Goal: Information Seeking & Learning: Learn about a topic

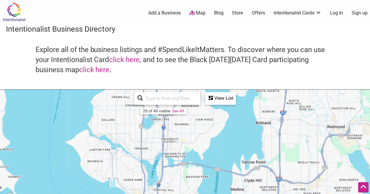
scroll to position [123, 0]
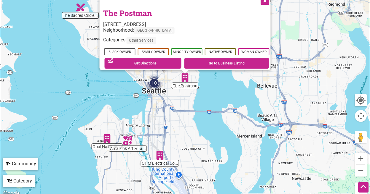
click at [106, 134] on img "Opal Nail Studio" at bounding box center [107, 139] width 14 height 14
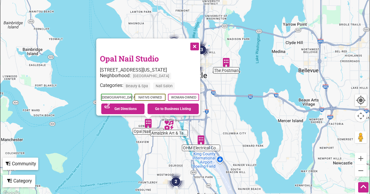
drag, startPoint x: 203, startPoint y: 100, endPoint x: 167, endPoint y: 159, distance: 69.2
click at [167, 159] on div "To navigate, press the arrow keys. Opal Nail Studio 4155 California Ave SW, Sea…" at bounding box center [184, 82] width 369 height 230
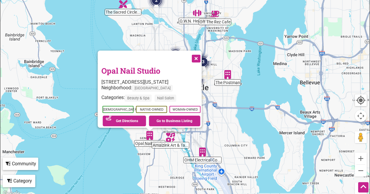
click at [230, 73] on img "The Postman" at bounding box center [228, 75] width 14 height 14
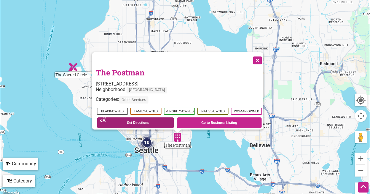
drag, startPoint x: 142, startPoint y: 99, endPoint x: 139, endPoint y: 118, distance: 19.8
click at [126, 149] on div "To navigate, press the arrow keys. The Postman 2715 E Union St, Seattle, WA 981…" at bounding box center [184, 82] width 369 height 230
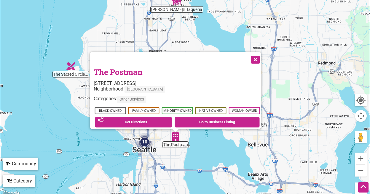
click at [163, 35] on div "To navigate, press the arrow keys. The Postman 2715 E Union St, Seattle, WA 981…" at bounding box center [184, 82] width 369 height 230
click at [71, 68] on img "The Sacred Circle Gift Shop" at bounding box center [71, 67] width 14 height 14
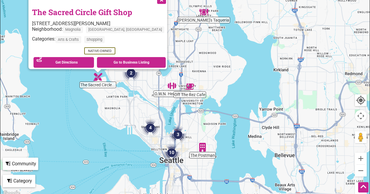
drag, startPoint x: 268, startPoint y: 125, endPoint x: 175, endPoint y: 122, distance: 92.7
click at [177, 123] on img "3" at bounding box center [177, 134] width 23 height 23
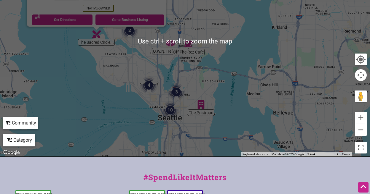
scroll to position [212, 0]
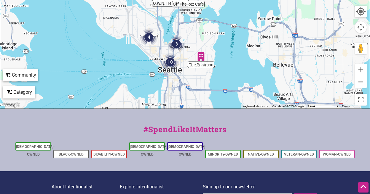
click at [361, 84] on button "Zoom out" at bounding box center [360, 82] width 12 height 12
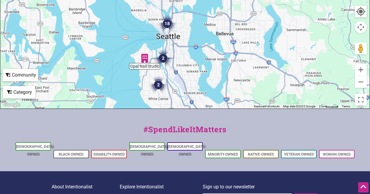
drag, startPoint x: 232, startPoint y: 44, endPoint x: 210, endPoint y: 54, distance: 24.4
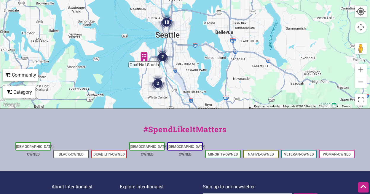
click at [165, 21] on img "18" at bounding box center [166, 22] width 23 height 23
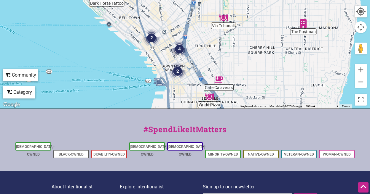
drag, startPoint x: 177, startPoint y: 26, endPoint x: 184, endPoint y: 50, distance: 24.6
click at [184, 50] on img "4" at bounding box center [179, 49] width 23 height 23
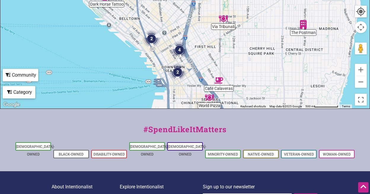
click at [178, 69] on img "2" at bounding box center [177, 72] width 23 height 23
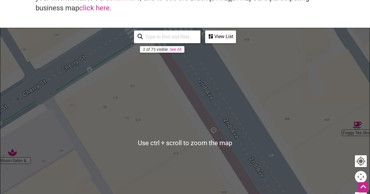
scroll to position [60, 0]
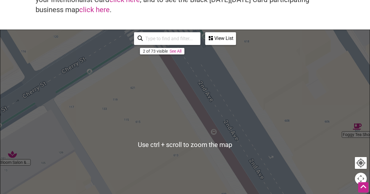
click at [252, 92] on div "To navigate, press the arrow keys." at bounding box center [184, 145] width 369 height 230
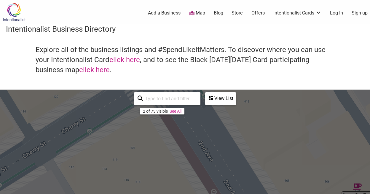
click at [20, 13] on img at bounding box center [14, 11] width 28 height 19
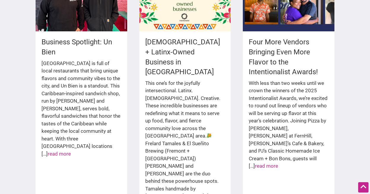
scroll to position [918, 0]
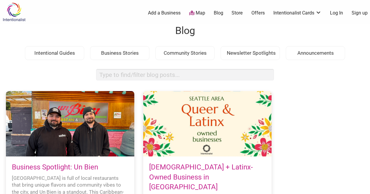
click at [14, 12] on img at bounding box center [14, 11] width 28 height 19
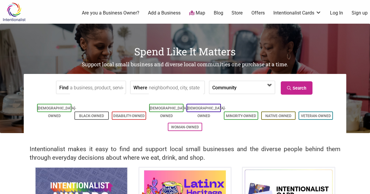
click at [265, 88] on span at bounding box center [252, 88] width 25 height 10
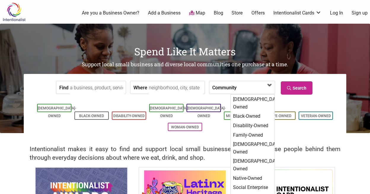
click at [265, 88] on span at bounding box center [252, 88] width 25 height 10
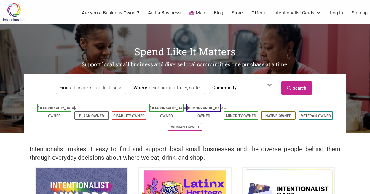
click at [81, 87] on input "Find" at bounding box center [97, 87] width 54 height 13
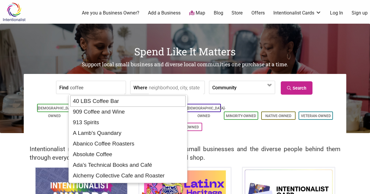
type input "coffee"
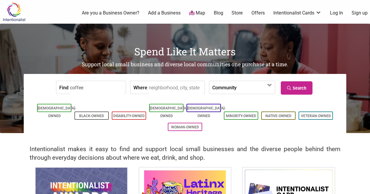
click at [153, 85] on input "Where" at bounding box center [176, 87] width 54 height 13
type input "seattle, wa"
click at [303, 89] on link "Search" at bounding box center [296, 87] width 32 height 13
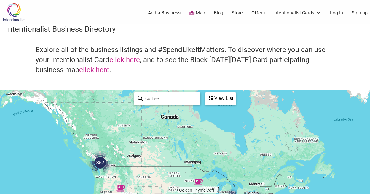
click at [97, 161] on img "357" at bounding box center [100, 163] width 28 height 28
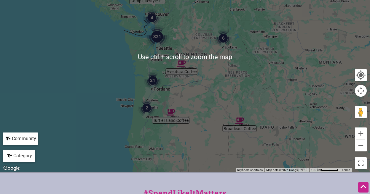
scroll to position [267, 0]
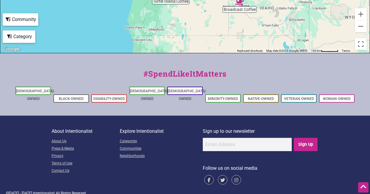
click at [12, 36] on div "Category" at bounding box center [18, 36] width 31 height 11
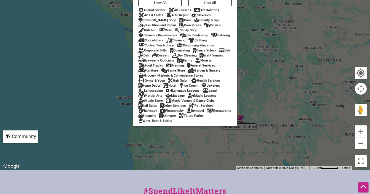
scroll to position [119, 0]
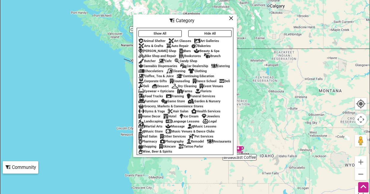
click at [167, 59] on div "Cafe" at bounding box center [164, 61] width 13 height 4
click at [189, 59] on div "Candy Shop" at bounding box center [185, 61] width 23 height 4
click at [19, 168] on div "Community" at bounding box center [20, 167] width 34 height 11
click at [230, 18] on icon at bounding box center [231, 18] width 4 height 0
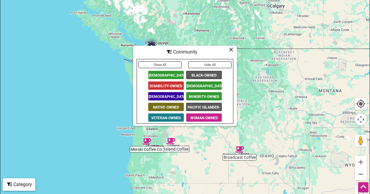
click at [28, 183] on div "Category" at bounding box center [18, 184] width 31 height 11
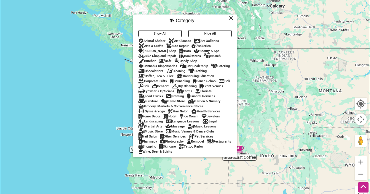
click at [168, 59] on div "Cafe" at bounding box center [164, 61] width 13 height 4
click at [167, 59] on div "Cafe" at bounding box center [164, 61] width 13 height 4
click at [169, 59] on div "Cafe" at bounding box center [164, 61] width 13 height 4
click at [230, 18] on icon at bounding box center [231, 18] width 4 height 0
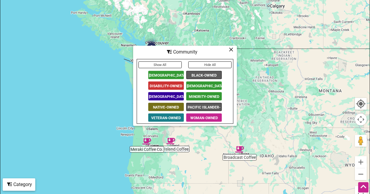
click at [168, 65] on button "Show All" at bounding box center [159, 64] width 43 height 7
click at [229, 49] on icon at bounding box center [231, 49] width 4 height 0
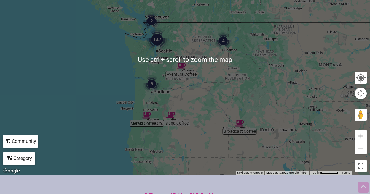
scroll to position [148, 0]
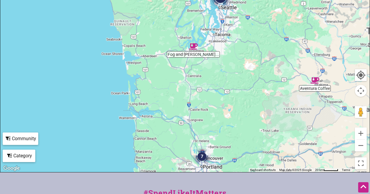
drag, startPoint x: 139, startPoint y: 59, endPoint x: 163, endPoint y: 68, distance: 25.5
click at [163, 68] on div "To navigate, press the arrow keys." at bounding box center [184, 57] width 369 height 230
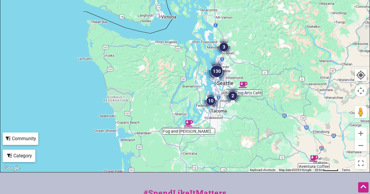
drag, startPoint x: 241, startPoint y: 24, endPoint x: 236, endPoint y: 103, distance: 78.9
click at [236, 103] on img "2" at bounding box center [232, 96] width 23 height 23
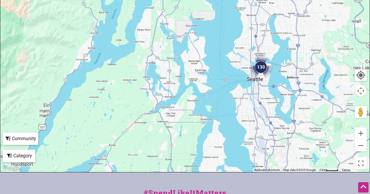
drag, startPoint x: 209, startPoint y: 84, endPoint x: 227, endPoint y: 81, distance: 18.0
click at [227, 81] on div "To navigate, press the arrow keys." at bounding box center [184, 57] width 369 height 230
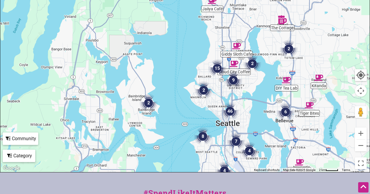
drag, startPoint x: 283, startPoint y: 74, endPoint x: 254, endPoint y: 110, distance: 46.1
click at [254, 110] on div "To navigate, press the arrow keys." at bounding box center [184, 57] width 369 height 230
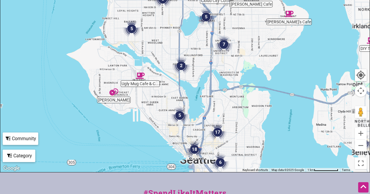
drag, startPoint x: 243, startPoint y: 105, endPoint x: 240, endPoint y: 110, distance: 5.4
click at [243, 107] on div "To navigate, press the arrow keys." at bounding box center [184, 57] width 369 height 230
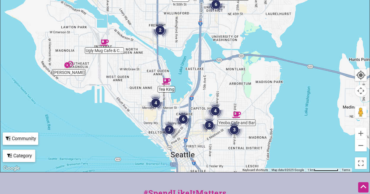
drag, startPoint x: 279, startPoint y: 142, endPoint x: 277, endPoint y: 113, distance: 29.1
click at [277, 113] on div "To navigate, press the arrow keys." at bounding box center [184, 57] width 369 height 230
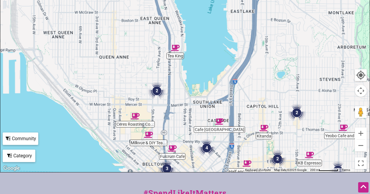
click at [160, 108] on img "4" at bounding box center [151, 105] width 23 height 23
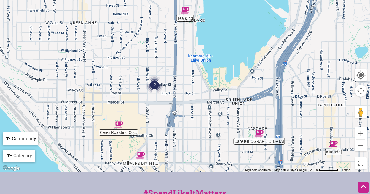
click at [155, 83] on img "2" at bounding box center [154, 85] width 23 height 23
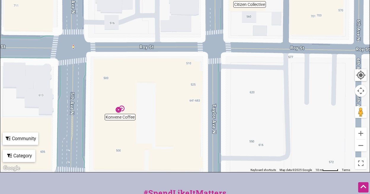
click at [120, 109] on img "Konvene Coffee" at bounding box center [120, 109] width 14 height 14
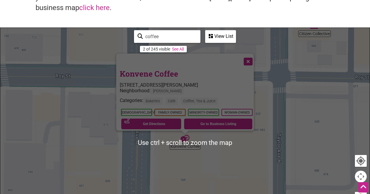
scroll to position [59, 0]
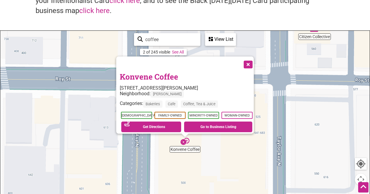
drag, startPoint x: 254, startPoint y: 68, endPoint x: 250, endPoint y: 68, distance: 4.2
click at [253, 68] on button "Close" at bounding box center [247, 64] width 15 height 15
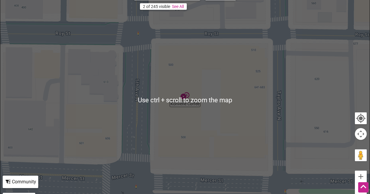
scroll to position [148, 0]
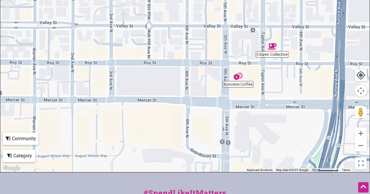
drag, startPoint x: 244, startPoint y: 101, endPoint x: 259, endPoint y: 90, distance: 18.3
click at [263, 87] on div "To navigate, press the arrow keys." at bounding box center [184, 57] width 369 height 230
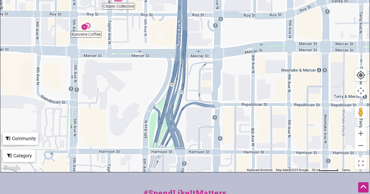
drag, startPoint x: 293, startPoint y: 101, endPoint x: 145, endPoint y: 47, distance: 157.3
click at [145, 47] on div "To navigate, press the arrow keys." at bounding box center [184, 57] width 369 height 230
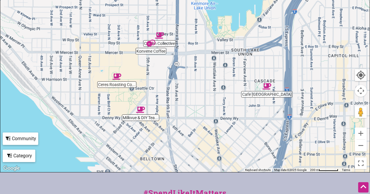
drag, startPoint x: 172, startPoint y: 54, endPoint x: 176, endPoint y: 53, distance: 4.1
click at [176, 53] on div "To navigate, press the arrow keys." at bounding box center [184, 57] width 369 height 230
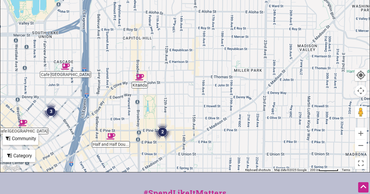
drag, startPoint x: 246, startPoint y: 58, endPoint x: 78, endPoint y: 48, distance: 167.9
click at [78, 48] on div "To navigate, press the arrow keys." at bounding box center [184, 57] width 369 height 230
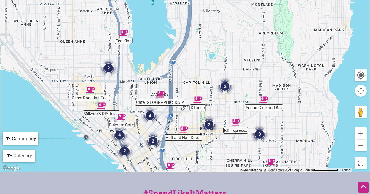
drag, startPoint x: 251, startPoint y: 129, endPoint x: 248, endPoint y: 132, distance: 4.5
click at [250, 125] on div "To navigate, press the arrow keys." at bounding box center [184, 57] width 369 height 230
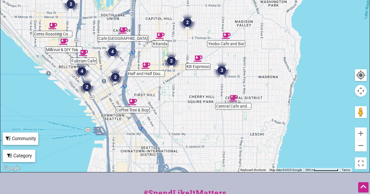
drag, startPoint x: 254, startPoint y: 156, endPoint x: 216, endPoint y: 91, distance: 75.1
click at [216, 91] on div "To navigate, press the arrow keys." at bounding box center [184, 57] width 369 height 230
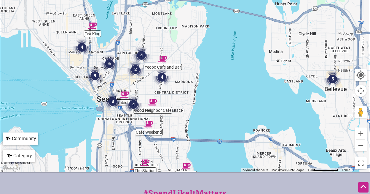
drag, startPoint x: 100, startPoint y: 88, endPoint x: 102, endPoint y: 93, distance: 5.1
click at [102, 93] on div "To navigate, press the arrow keys." at bounding box center [184, 57] width 369 height 230
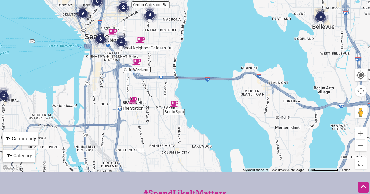
drag, startPoint x: 180, startPoint y: 113, endPoint x: 168, endPoint y: 50, distance: 63.6
click at [168, 50] on div "To navigate, press the arrow keys." at bounding box center [184, 57] width 369 height 230
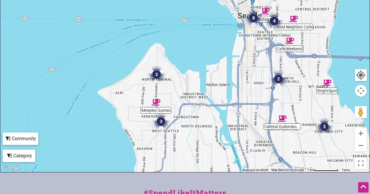
drag, startPoint x: 82, startPoint y: 120, endPoint x: 238, endPoint y: 102, distance: 157.2
click at [238, 102] on div "To navigate, press the arrow keys." at bounding box center [184, 57] width 369 height 230
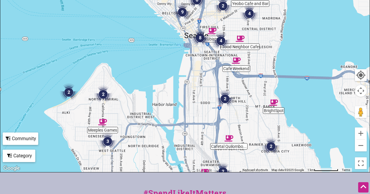
drag, startPoint x: 222, startPoint y: 121, endPoint x: 168, endPoint y: 143, distance: 58.5
click at [169, 144] on div "To navigate, press the arrow keys." at bounding box center [184, 57] width 369 height 230
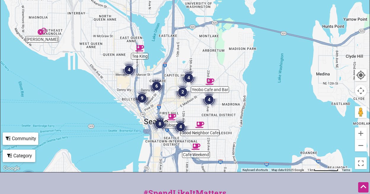
drag, startPoint x: 201, startPoint y: 79, endPoint x: 167, endPoint y: 178, distance: 105.2
click at [167, 178] on div "Intentionalist Spend like it matters 0 Add a Business Map Blog Store Offers Int…" at bounding box center [185, 86] width 370 height 469
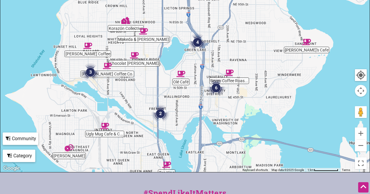
drag, startPoint x: 121, startPoint y: 73, endPoint x: 133, endPoint y: 156, distance: 83.4
click at [133, 156] on div "To navigate, press the arrow keys." at bounding box center [184, 57] width 369 height 230
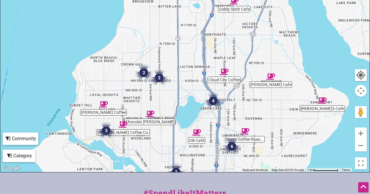
drag, startPoint x: 167, startPoint y: 93, endPoint x: 181, endPoint y: 149, distance: 58.2
click at [183, 153] on div "To navigate, press the arrow keys." at bounding box center [184, 57] width 369 height 230
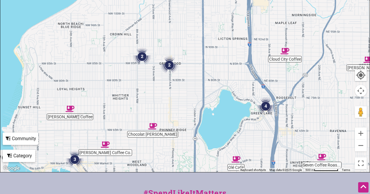
click at [147, 105] on div "To navigate, press the arrow keys." at bounding box center [184, 57] width 369 height 230
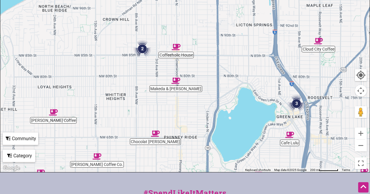
click at [132, 89] on div "To navigate, press the arrow keys." at bounding box center [184, 57] width 369 height 230
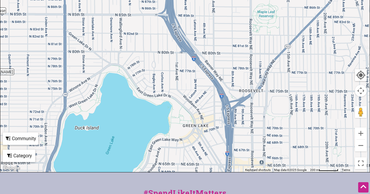
drag, startPoint x: 105, startPoint y: 60, endPoint x: 62, endPoint y: 68, distance: 43.4
click at [62, 68] on div "To navigate, press the arrow keys." at bounding box center [184, 57] width 369 height 230
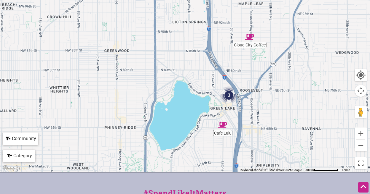
drag, startPoint x: 254, startPoint y: 91, endPoint x: 244, endPoint y: 91, distance: 10.1
click at [246, 91] on div "To navigate, press the arrow keys." at bounding box center [184, 57] width 369 height 230
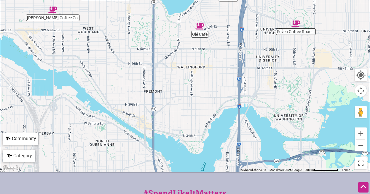
drag, startPoint x: 276, startPoint y: 120, endPoint x: 280, endPoint y: -14, distance: 133.9
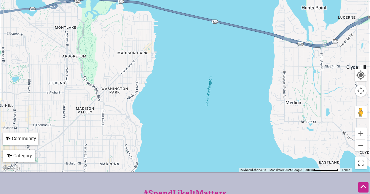
drag, startPoint x: 292, startPoint y: 105, endPoint x: 48, endPoint y: -48, distance: 287.9
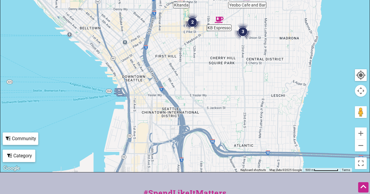
drag, startPoint x: 71, startPoint y: 93, endPoint x: 251, endPoint y: -36, distance: 221.4
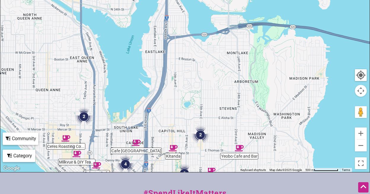
drag, startPoint x: 224, startPoint y: 57, endPoint x: 210, endPoint y: 187, distance: 130.4
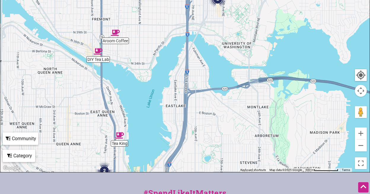
drag, startPoint x: 181, startPoint y: 60, endPoint x: 209, endPoint y: 121, distance: 66.5
click at [206, 121] on div "To navigate, press the arrow keys." at bounding box center [184, 57] width 369 height 230
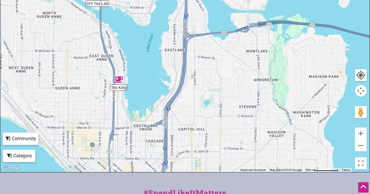
drag, startPoint x: 224, startPoint y: 123, endPoint x: 228, endPoint y: 89, distance: 34.0
click at [228, 89] on div "To navigate, press the arrow keys." at bounding box center [184, 57] width 369 height 230
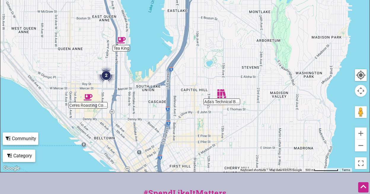
drag, startPoint x: 214, startPoint y: 147, endPoint x: 202, endPoint y: 74, distance: 74.5
click at [202, 73] on div "To navigate, press the arrow keys." at bounding box center [184, 57] width 369 height 230
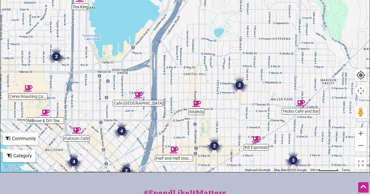
drag, startPoint x: 180, startPoint y: 99, endPoint x: 170, endPoint y: 96, distance: 10.4
click at [179, 97] on div "To navigate, press the arrow keys." at bounding box center [184, 57] width 369 height 230
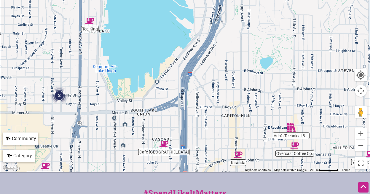
drag, startPoint x: 179, startPoint y: 73, endPoint x: 220, endPoint y: 109, distance: 54.4
click at [219, 109] on div "To navigate, press the arrow keys." at bounding box center [184, 57] width 369 height 230
